Goal: Check status: Check status

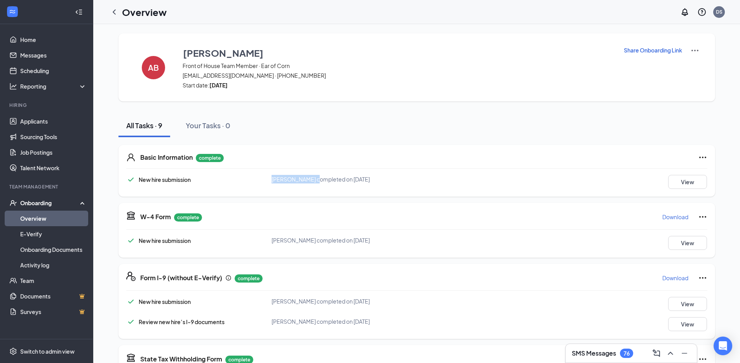
drag, startPoint x: 269, startPoint y: 180, endPoint x: 311, endPoint y: 183, distance: 42.1
click at [311, 183] on div "New hire submission Angel J Boyland completed on Aug 21, 2025 View" at bounding box center [416, 182] width 581 height 14
copy div "Angel J Boyland"
click at [309, 229] on div at bounding box center [416, 229] width 581 height 0
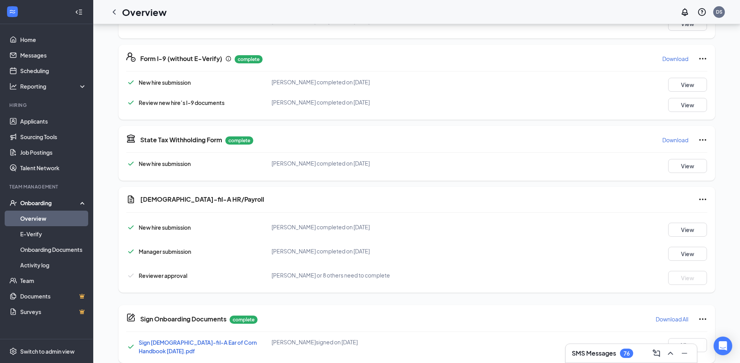
scroll to position [225, 0]
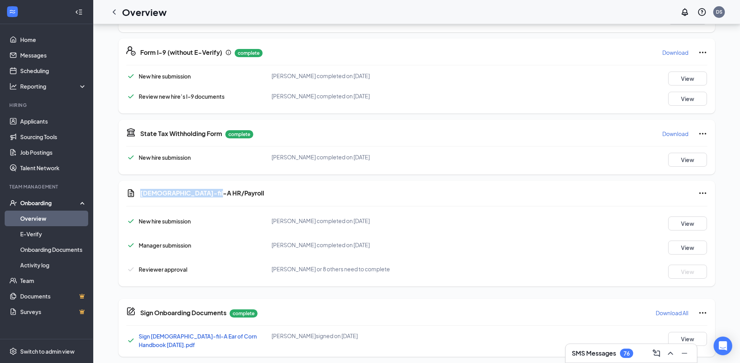
drag, startPoint x: 141, startPoint y: 191, endPoint x: 106, endPoint y: 238, distance: 58.5
click at [241, 192] on div "Chick-fil-A HR/Payroll" at bounding box center [423, 192] width 567 height 9
copy h5 "Chick-fil-A HR/Payroll"
click at [179, 237] on div "Manager submission Sandy Roberts completed on Oct 15, 2025 View" at bounding box center [416, 246] width 581 height 18
click at [180, 237] on div "Manager submission Sandy Roberts completed on Oct 15, 2025 View" at bounding box center [416, 246] width 581 height 18
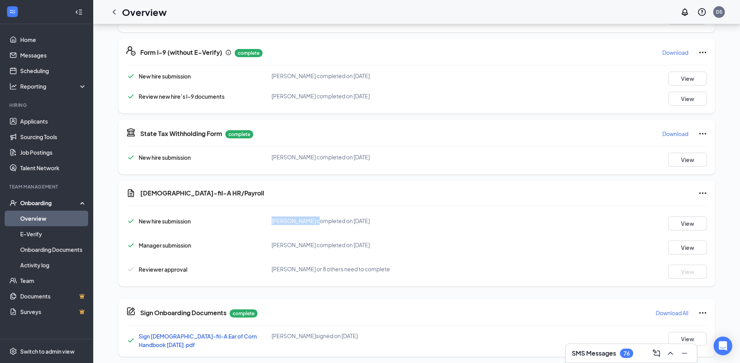
drag, startPoint x: 268, startPoint y: 220, endPoint x: 312, endPoint y: 223, distance: 44.0
click at [312, 223] on div "New hire submission Angel J Boyland completed on Oct 13, 2025 View" at bounding box center [416, 223] width 581 height 14
copy div "Angel J Boyland"
click at [418, 235] on div "New hire submission Angel J Boyland completed on Oct 13, 2025 View Manager subm…" at bounding box center [416, 246] width 581 height 66
click at [670, 248] on button "View" at bounding box center [687, 248] width 39 height 14
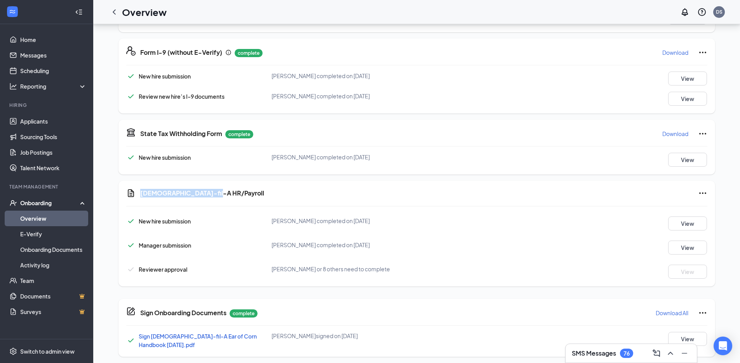
drag, startPoint x: 218, startPoint y: 196, endPoint x: 138, endPoint y: 187, distance: 80.6
click at [138, 187] on div "Chick-fil-A HR/Payroll New hire submission Angel J Boyland completed on Oct 13,…" at bounding box center [417, 234] width 597 height 106
copy h5 "Chick-fil-A HR/Payroll"
click at [424, 61] on div "Form I-9 (without E-Verify) complete Download New hire submission Angel J Boyla…" at bounding box center [417, 75] width 597 height 75
click at [219, 207] on div "Chick-fil-A HR/Payroll New hire submission Angel J Boyland completed on Oct 13,…" at bounding box center [417, 234] width 597 height 106
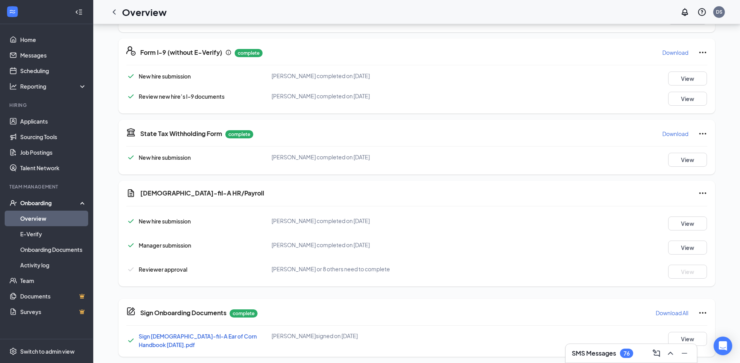
click at [204, 278] on div "Reviewer approval Rogelyn Stegmann or 8 others need to complete View" at bounding box center [416, 272] width 581 height 14
drag, startPoint x: 197, startPoint y: 273, endPoint x: 138, endPoint y: 273, distance: 58.3
click at [138, 273] on div "Reviewer approval" at bounding box center [198, 269] width 145 height 9
copy span "Reviewer approval"
click at [295, 197] on div "Chick-fil-A HR/Payroll" at bounding box center [423, 192] width 567 height 9
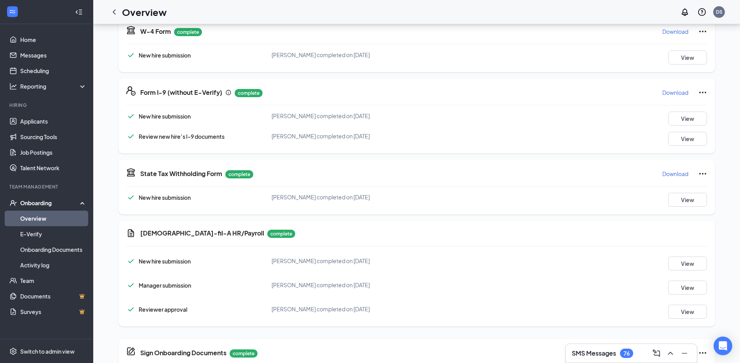
scroll to position [225, 0]
